Goal: Task Accomplishment & Management: Manage account settings

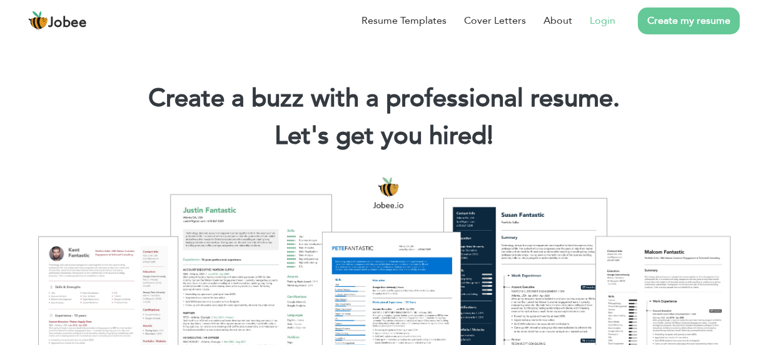
click at [608, 21] on link "Login" at bounding box center [603, 20] width 26 height 15
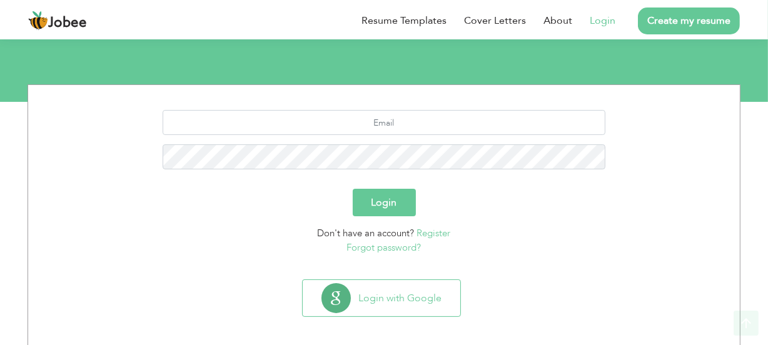
scroll to position [129, 0]
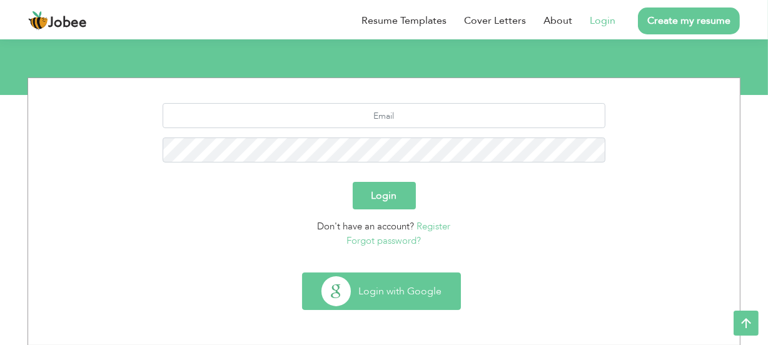
click at [381, 287] on button "Login with Google" at bounding box center [382, 291] width 158 height 36
